Goal: Information Seeking & Learning: Learn about a topic

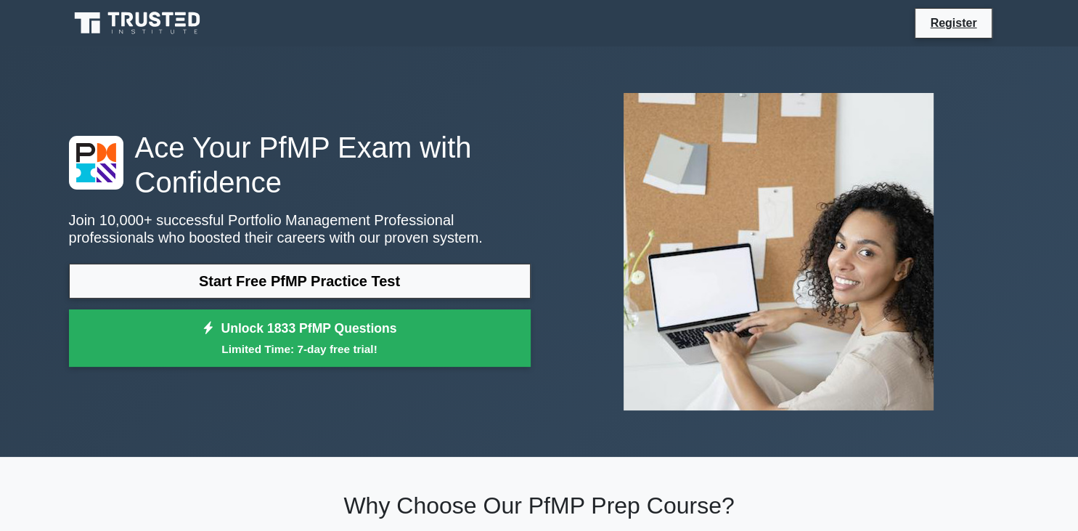
click at [266, 289] on link "Start Free PfMP Practice Test" at bounding box center [300, 280] width 462 height 35
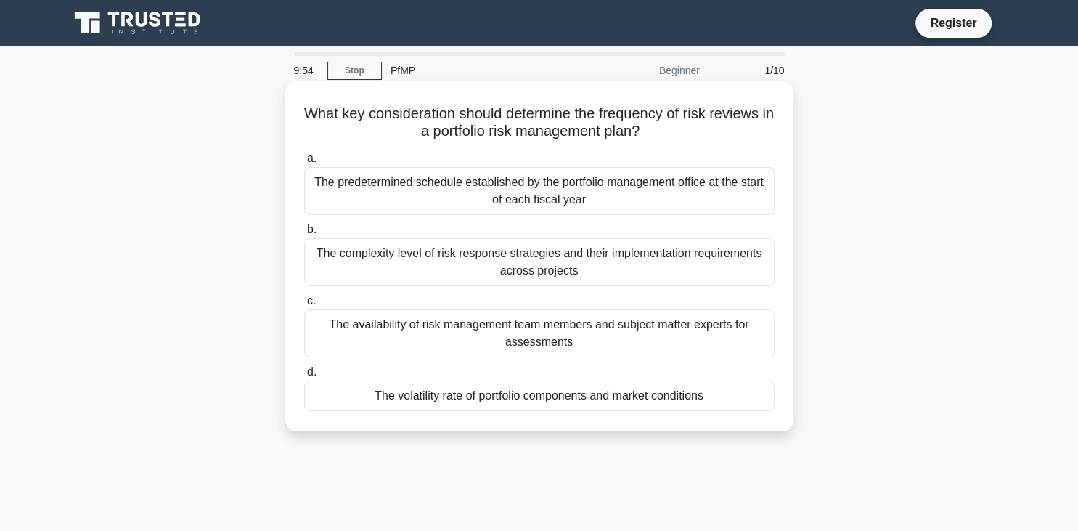
click at [517, 201] on div "The predetermined schedule established by the portfolio management office at th…" at bounding box center [539, 191] width 470 height 48
click at [304, 163] on input "a. The predetermined schedule established by the portfolio management office at…" at bounding box center [304, 158] width 0 height 9
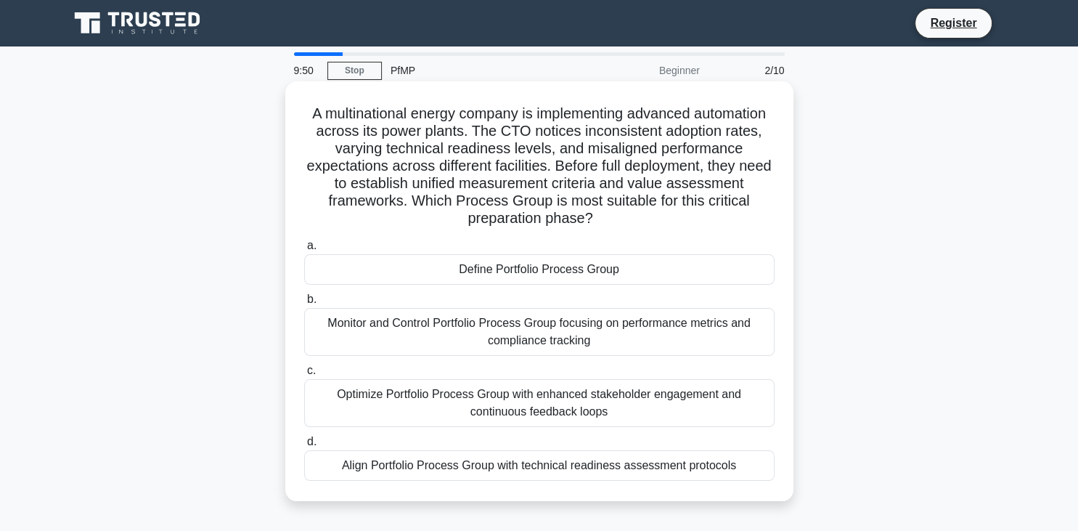
click at [529, 348] on div "Monitor and Control Portfolio Process Group focusing on performance metrics and…" at bounding box center [539, 332] width 470 height 48
click at [304, 304] on input "b. Monitor and Control Portfolio Process Group focusing on performance metrics …" at bounding box center [304, 299] width 0 height 9
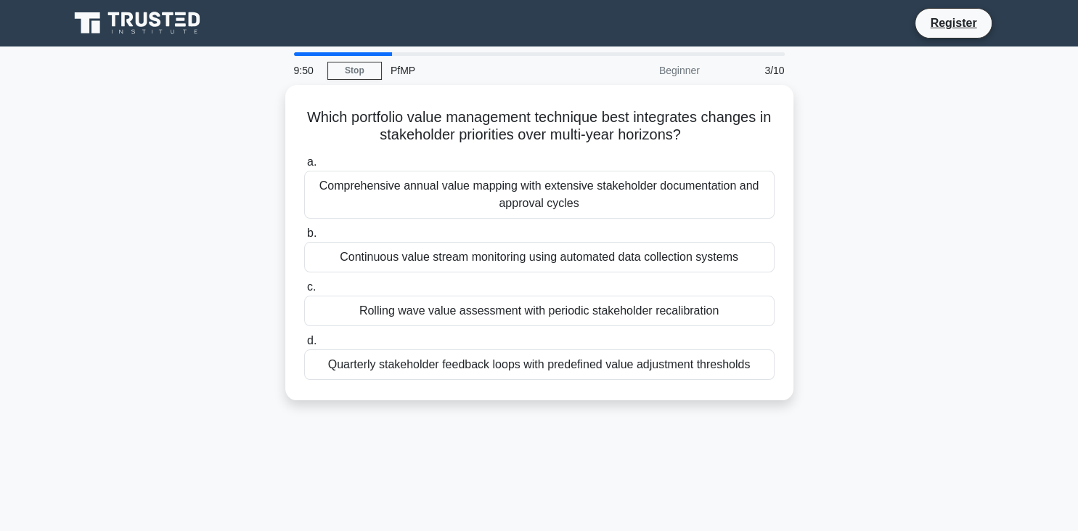
click at [529, 349] on div "Quarterly stakeholder feedback loops with predefined value adjustment thresholds" at bounding box center [539, 364] width 470 height 30
click at [304, 345] on input "d. Quarterly stakeholder feedback loops with predefined value adjustment thresh…" at bounding box center [304, 340] width 0 height 9
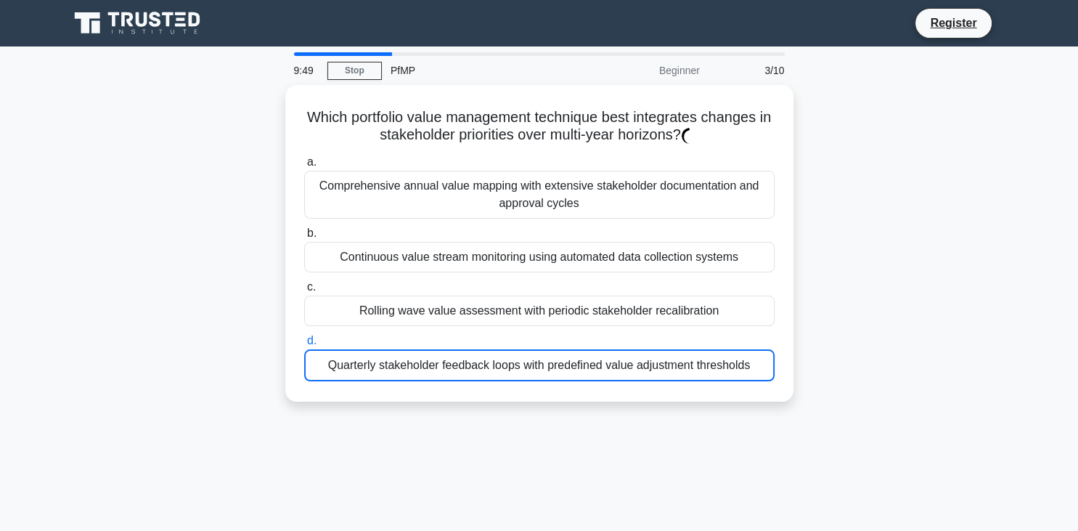
click at [529, 349] on div "Quarterly stakeholder feedback loops with predefined value adjustment thresholds" at bounding box center [539, 365] width 470 height 32
click at [304, 345] on input "d. Quarterly stakeholder feedback loops with predefined value adjustment thresh…" at bounding box center [304, 340] width 0 height 9
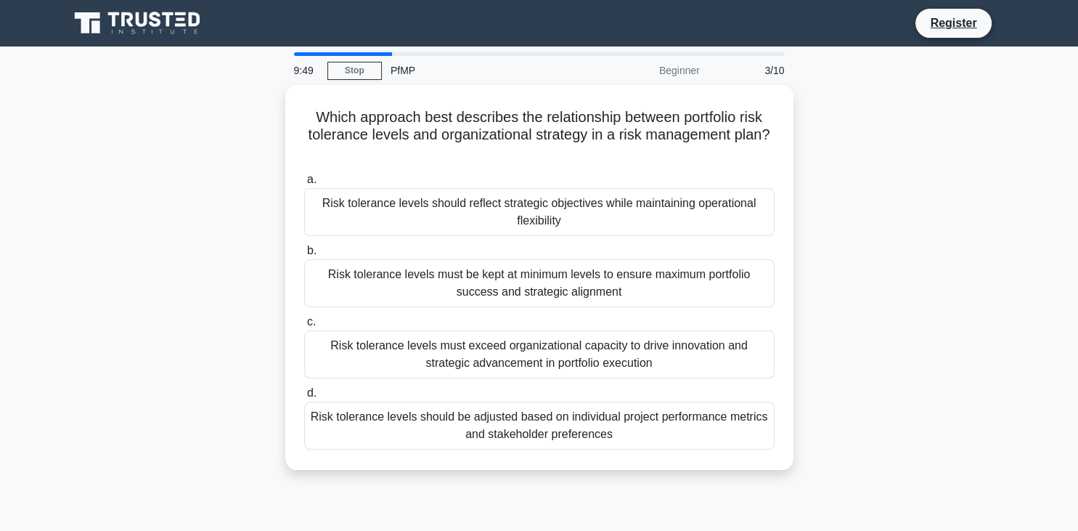
click at [529, 348] on div "Risk tolerance levels must exceed organizational capacity to drive innovation a…" at bounding box center [539, 354] width 470 height 48
click at [304, 327] on input "c. Risk tolerance levels must exceed organizational capacity to drive innovatio…" at bounding box center [304, 321] width 0 height 9
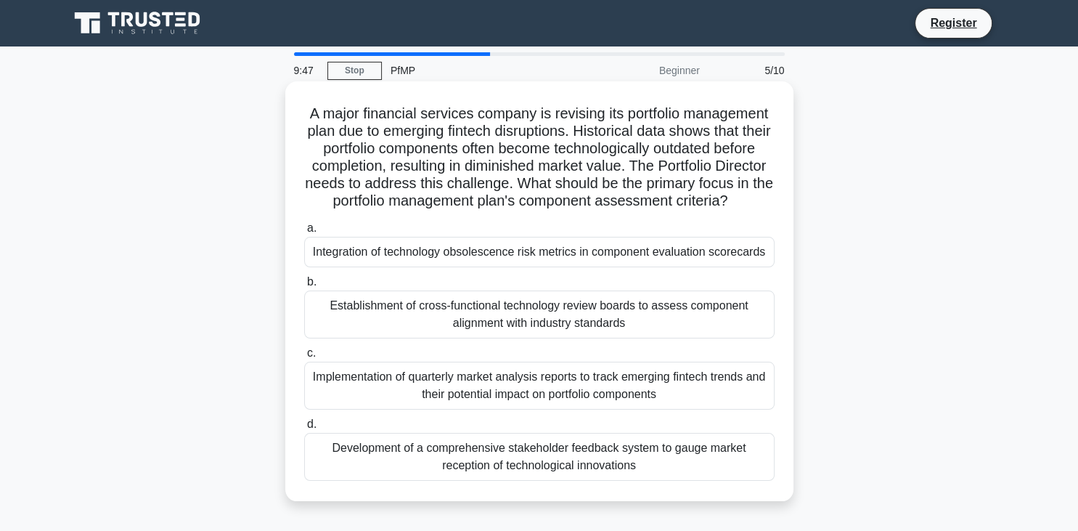
click at [565, 320] on div "Establishment of cross-functional technology review boards to assess component …" at bounding box center [539, 314] width 470 height 48
click at [304, 287] on input "b. Establishment of cross-functional technology review boards to assess compone…" at bounding box center [304, 281] width 0 height 9
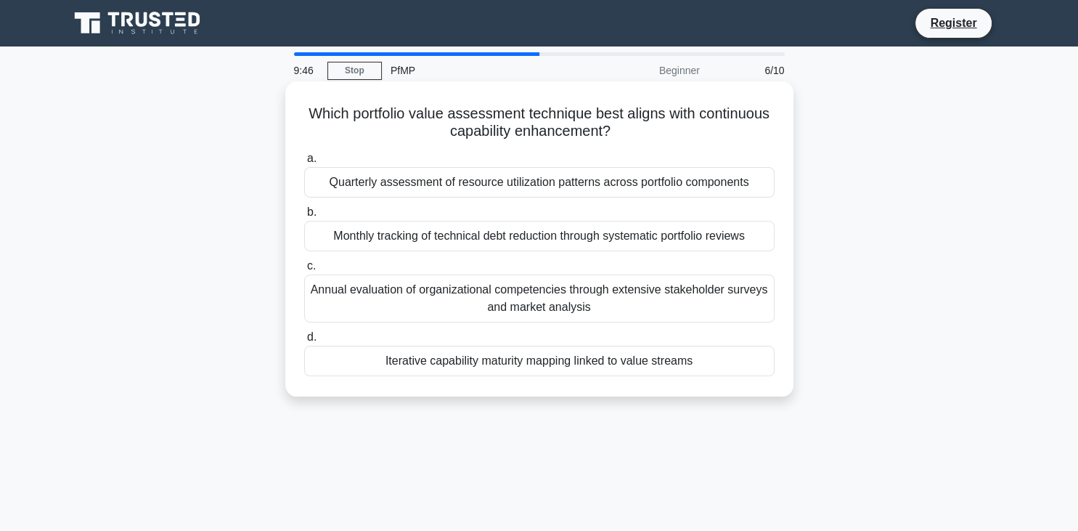
click at [576, 364] on div "Iterative capability maturity mapping linked to value streams" at bounding box center [539, 360] width 470 height 30
click at [304, 342] on input "d. Iterative capability maturity mapping linked to value streams" at bounding box center [304, 336] width 0 height 9
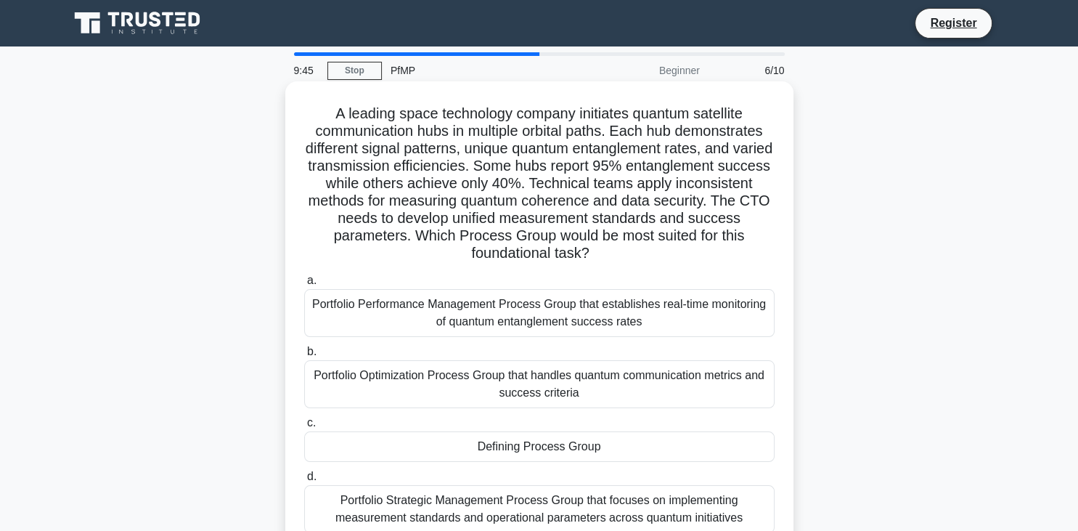
click at [595, 316] on div "Portfolio Performance Management Process Group that establishes real-time monit…" at bounding box center [539, 313] width 470 height 48
click at [304, 285] on input "a. Portfolio Performance Management Process Group that establishes real-time mo…" at bounding box center [304, 280] width 0 height 9
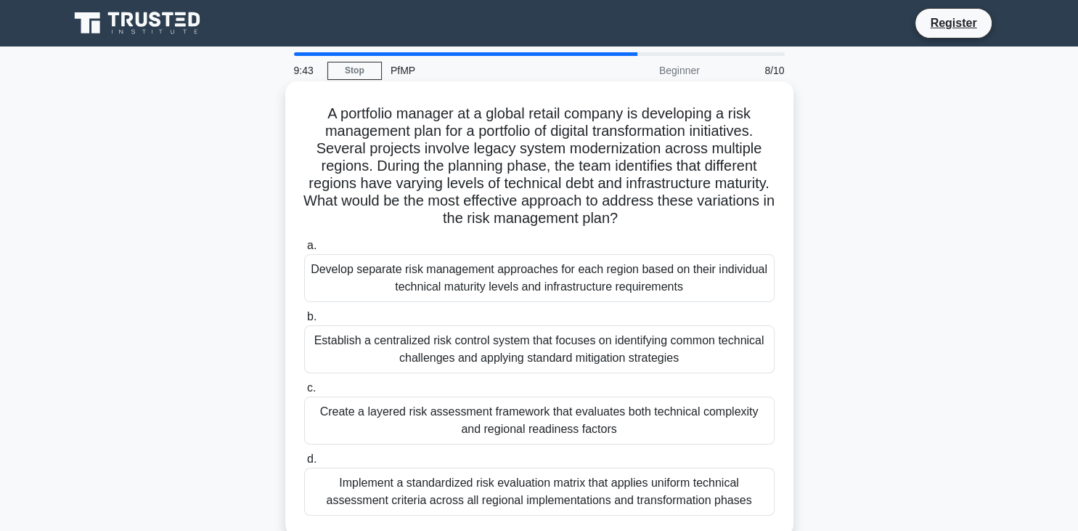
click at [643, 356] on div "Establish a centralized risk control system that focuses on identifying common …" at bounding box center [539, 349] width 470 height 48
click at [304, 322] on input "b. Establish a centralized risk control system that focuses on identifying comm…" at bounding box center [304, 316] width 0 height 9
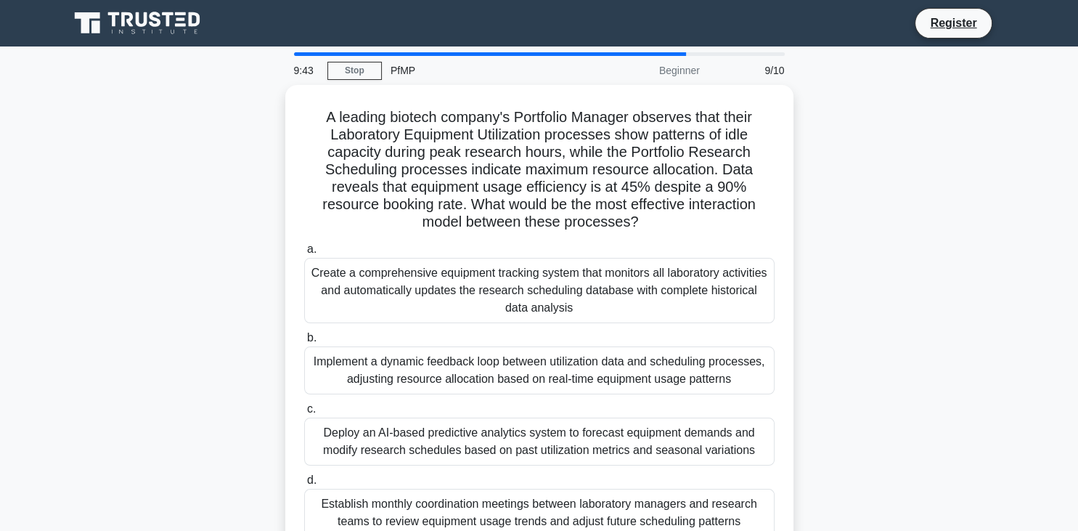
click at [643, 356] on div "Implement a dynamic feedback loop between utilization data and scheduling proce…" at bounding box center [539, 370] width 470 height 48
click at [304, 343] on input "b. Implement a dynamic feedback loop between utilization data and scheduling pr…" at bounding box center [304, 337] width 0 height 9
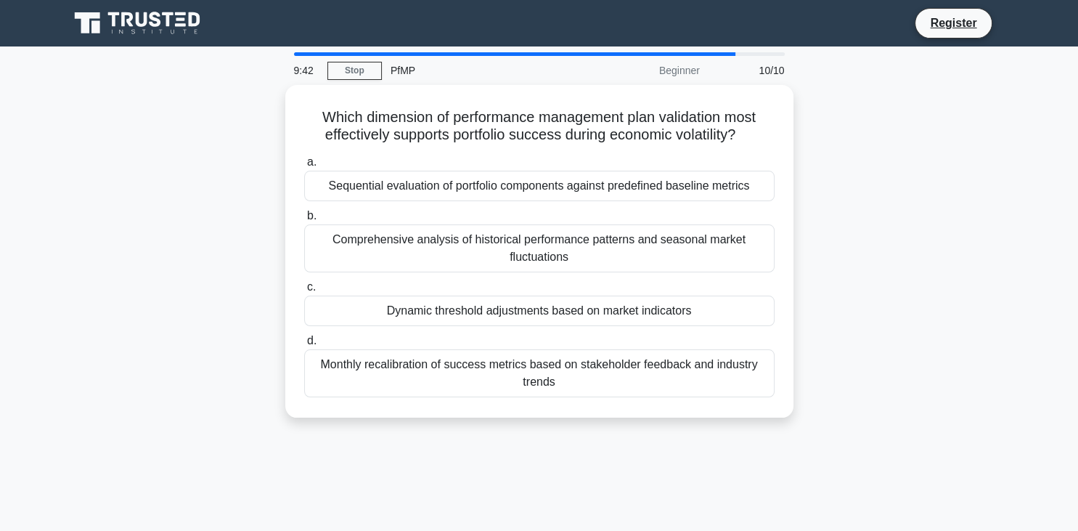
click at [643, 356] on div "Monthly recalibration of success metrics based on stakeholder feedback and indu…" at bounding box center [539, 373] width 470 height 48
click at [304, 345] on input "d. Monthly recalibration of success metrics based on stakeholder feedback and i…" at bounding box center [304, 340] width 0 height 9
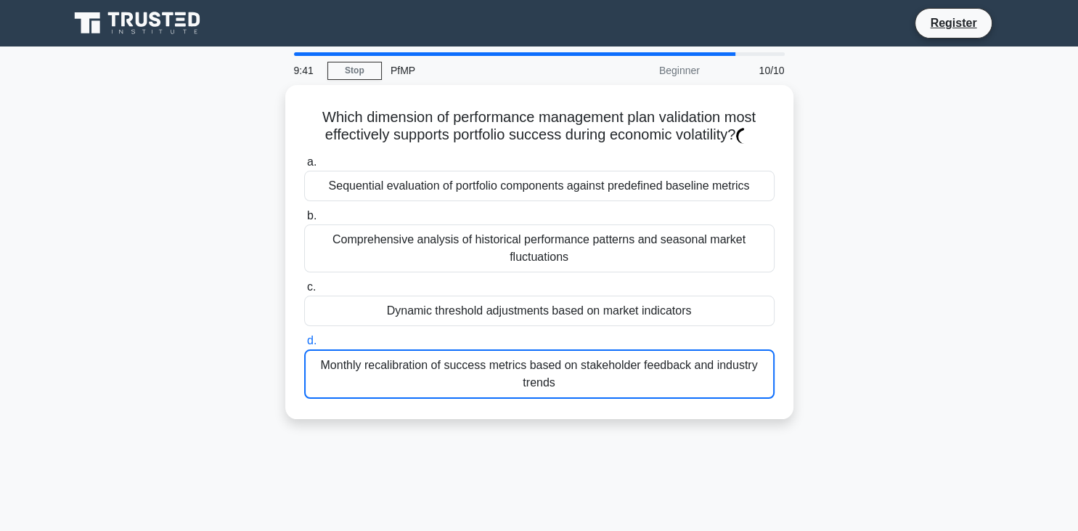
click at [643, 356] on div "Monthly recalibration of success metrics based on stakeholder feedback and indu…" at bounding box center [539, 373] width 470 height 49
click at [304, 345] on input "d. Monthly recalibration of success metrics based on stakeholder feedback and i…" at bounding box center [304, 340] width 0 height 9
